Goal: Task Accomplishment & Management: Use online tool/utility

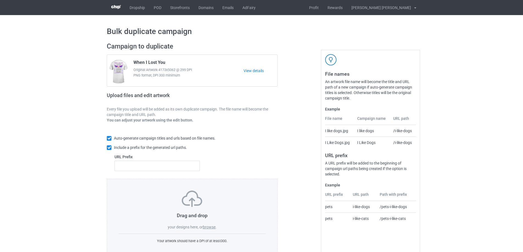
click at [214, 227] on label "browse" at bounding box center [209, 227] width 13 height 4
click at [0, 0] on input "browse" at bounding box center [0, 0] width 0 height 0
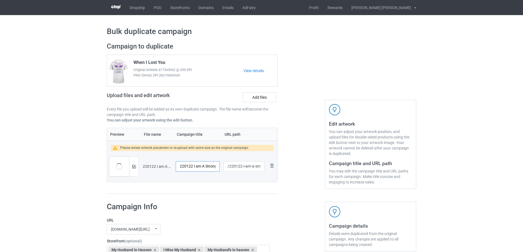
drag, startPoint x: 193, startPoint y: 167, endPoint x: 163, endPoint y: 168, distance: 30.5
click at [163, 168] on tr "Preview and edit artwork 220122 I am A Strong Woman - Copy.png 220122 I am A St…" at bounding box center [192, 166] width 170 height 31
drag, startPoint x: 213, startPoint y: 167, endPoint x: 219, endPoint y: 167, distance: 5.5
click at [219, 167] on input "I am A Strong Woman - Copy" at bounding box center [198, 166] width 44 height 10
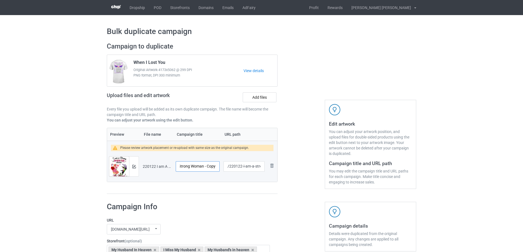
click at [204, 167] on input "I am A Strong Woman - Copy" at bounding box center [198, 166] width 44 height 10
drag, startPoint x: 204, startPoint y: 167, endPoint x: 224, endPoint y: 168, distance: 19.8
click at [224, 168] on tr "Preview and edit artwork 220122 I am A Strong Woman - Copy.png I am A Strong Wo…" at bounding box center [192, 166] width 170 height 31
type input "I am A Strong Woman"
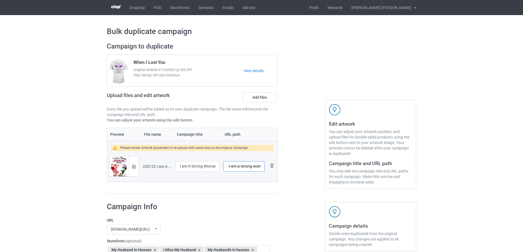
scroll to position [0, 28]
drag, startPoint x: 243, startPoint y: 167, endPoint x: 263, endPoint y: 166, distance: 19.5
click at [263, 166] on input "/220122-i-am-a-strong-woman-copy" at bounding box center [243, 166] width 41 height 10
type input "/220122-i"
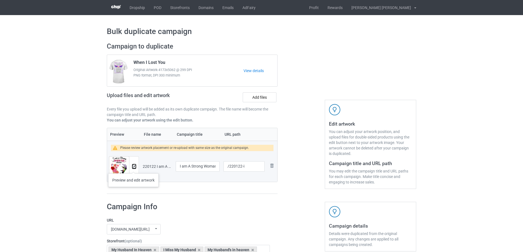
click at [133, 168] on img at bounding box center [134, 167] width 4 height 4
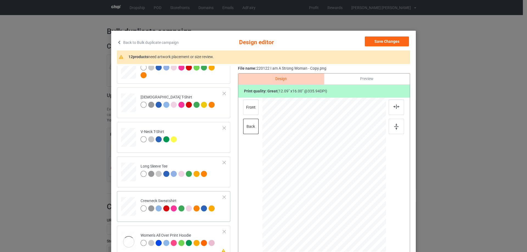
scroll to position [192, 0]
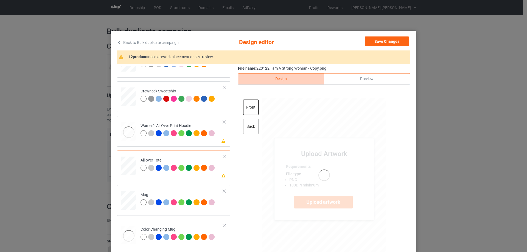
click at [247, 127] on div "back" at bounding box center [250, 126] width 15 height 15
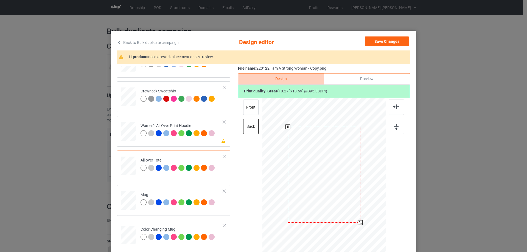
click at [359, 222] on div at bounding box center [360, 222] width 5 height 5
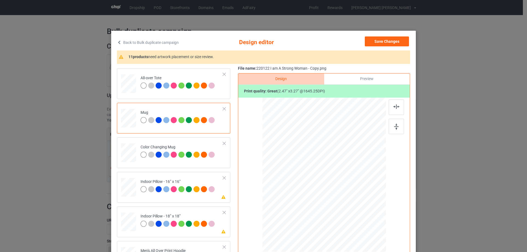
scroll to position [302, 0]
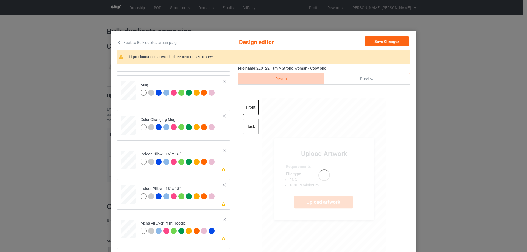
click at [249, 131] on div "back" at bounding box center [250, 126] width 15 height 15
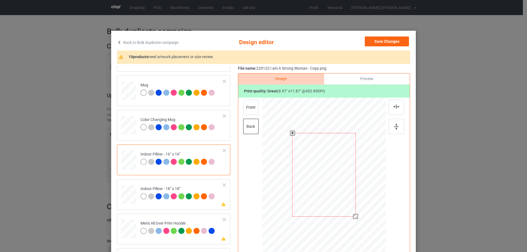
drag, startPoint x: 359, startPoint y: 225, endPoint x: 356, endPoint y: 215, distance: 9.7
click at [356, 215] on div at bounding box center [323, 174] width 123 height 123
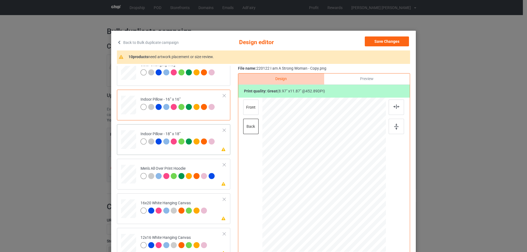
drag, startPoint x: 359, startPoint y: 224, endPoint x: 305, endPoint y: 198, distance: 60.4
click at [358, 219] on div at bounding box center [358, 220] width 5 height 5
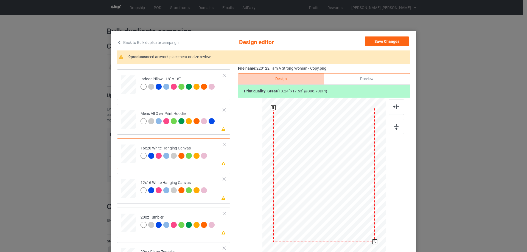
scroll to position [27, 0]
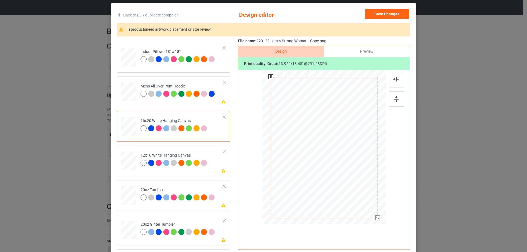
drag, startPoint x: 374, startPoint y: 215, endPoint x: 375, endPoint y: 219, distance: 4.7
click at [375, 219] on div at bounding box center [377, 218] width 5 height 5
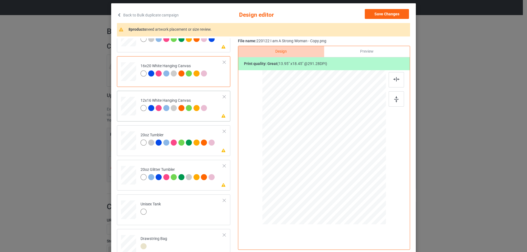
drag, startPoint x: 370, startPoint y: 213, endPoint x: 371, endPoint y: 218, distance: 5.0
click at [371, 218] on div at bounding box center [324, 147] width 116 height 154
click at [151, 151] on td "Please review artwork placement 20oz Tumbler" at bounding box center [181, 140] width 89 height 24
click at [314, 176] on div at bounding box center [316, 175] width 5 height 5
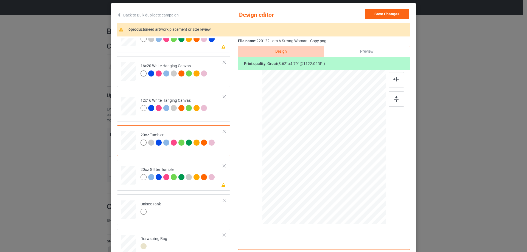
scroll to position [494, 0]
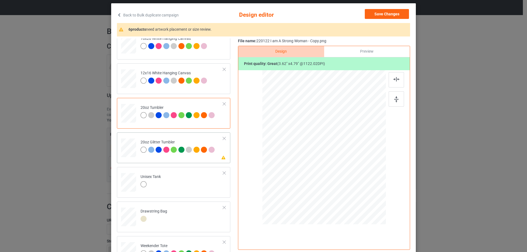
click at [182, 140] on div "20oz Glitter Tumbler" at bounding box center [177, 146] width 75 height 13
click at [315, 169] on div at bounding box center [317, 169] width 5 height 5
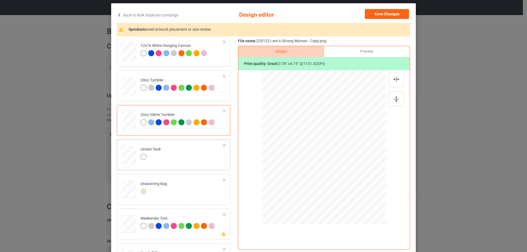
click at [168, 164] on td "Unisex Tank" at bounding box center [181, 154] width 89 height 24
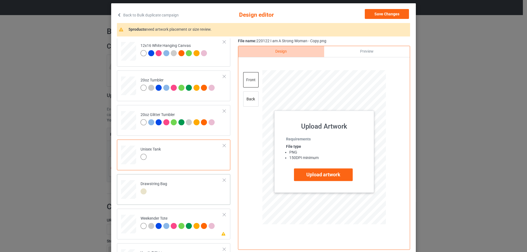
click at [167, 199] on td "Drawstring Bag" at bounding box center [181, 188] width 89 height 24
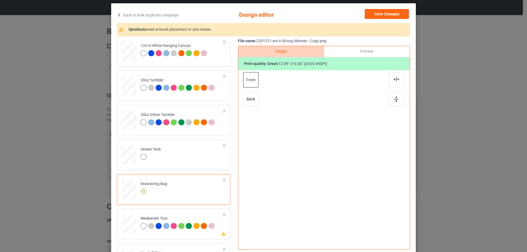
scroll to position [604, 0]
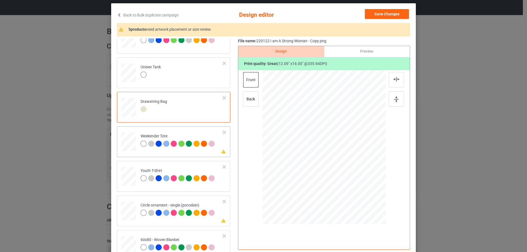
click at [167, 147] on div at bounding box center [167, 145] width 8 height 8
drag, startPoint x: 359, startPoint y: 196, endPoint x: 352, endPoint y: 171, distance: 26.2
click at [352, 171] on div at bounding box center [323, 148] width 123 height 80
click at [335, 167] on div at bounding box center [324, 145] width 46 height 61
click at [394, 77] on div at bounding box center [395, 79] width 15 height 15
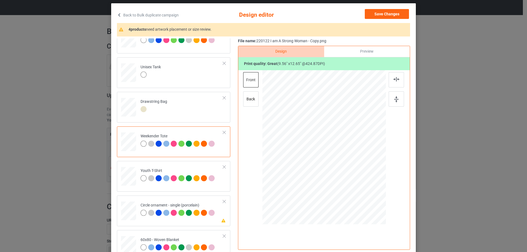
scroll to position [647, 0]
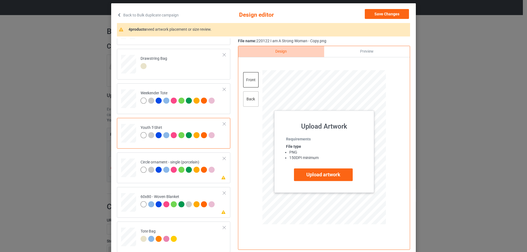
click at [253, 103] on div "back" at bounding box center [250, 98] width 15 height 15
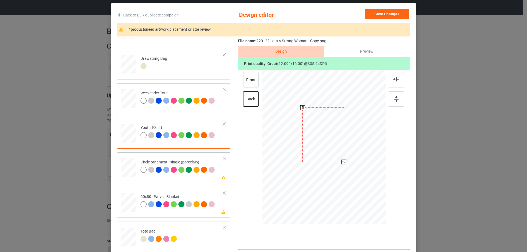
click at [342, 163] on div at bounding box center [343, 162] width 5 height 5
drag, startPoint x: 126, startPoint y: 168, endPoint x: 132, endPoint y: 168, distance: 5.5
drag, startPoint x: 355, startPoint y: 193, endPoint x: 356, endPoint y: 202, distance: 8.8
click at [356, 202] on div at bounding box center [323, 147] width 123 height 123
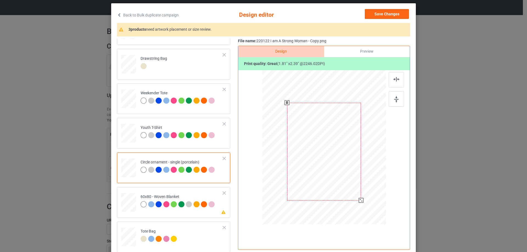
click at [333, 184] on div at bounding box center [324, 152] width 74 height 98
click at [337, 161] on div at bounding box center [324, 155] width 74 height 98
click at [339, 159] on div at bounding box center [324, 154] width 74 height 98
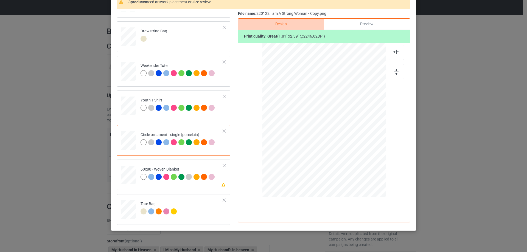
scroll to position [64, 0]
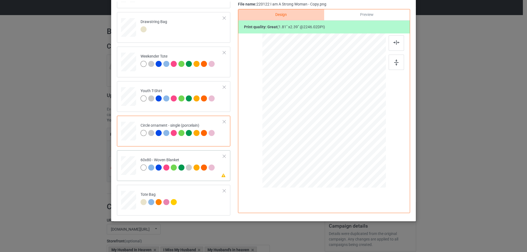
click at [135, 159] on td at bounding box center [129, 165] width 16 height 24
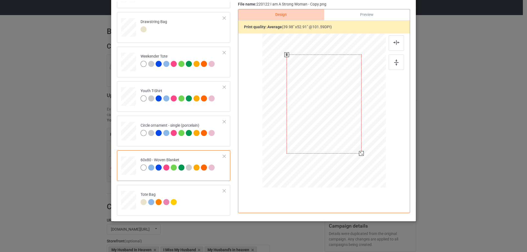
drag, startPoint x: 357, startPoint y: 149, endPoint x: 362, endPoint y: 152, distance: 6.3
click at [362, 152] on div at bounding box center [324, 111] width 112 height 150
drag, startPoint x: 127, startPoint y: 201, endPoint x: 152, endPoint y: 197, distance: 24.7
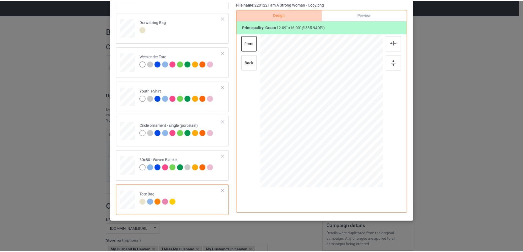
scroll to position [0, 0]
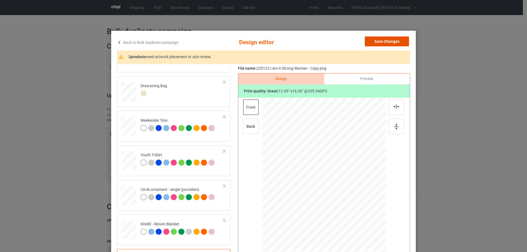
click at [394, 41] on button "Save Changes" at bounding box center [387, 41] width 44 height 10
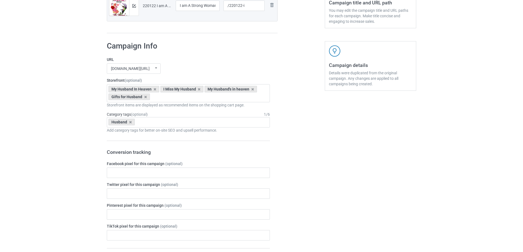
scroll to position [465, 0]
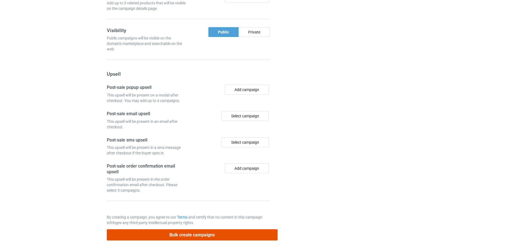
click at [229, 238] on button "Bulk create campaigns" at bounding box center [192, 234] width 171 height 11
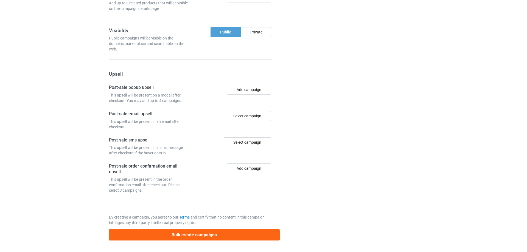
scroll to position [0, 0]
